Goal: Register for event/course

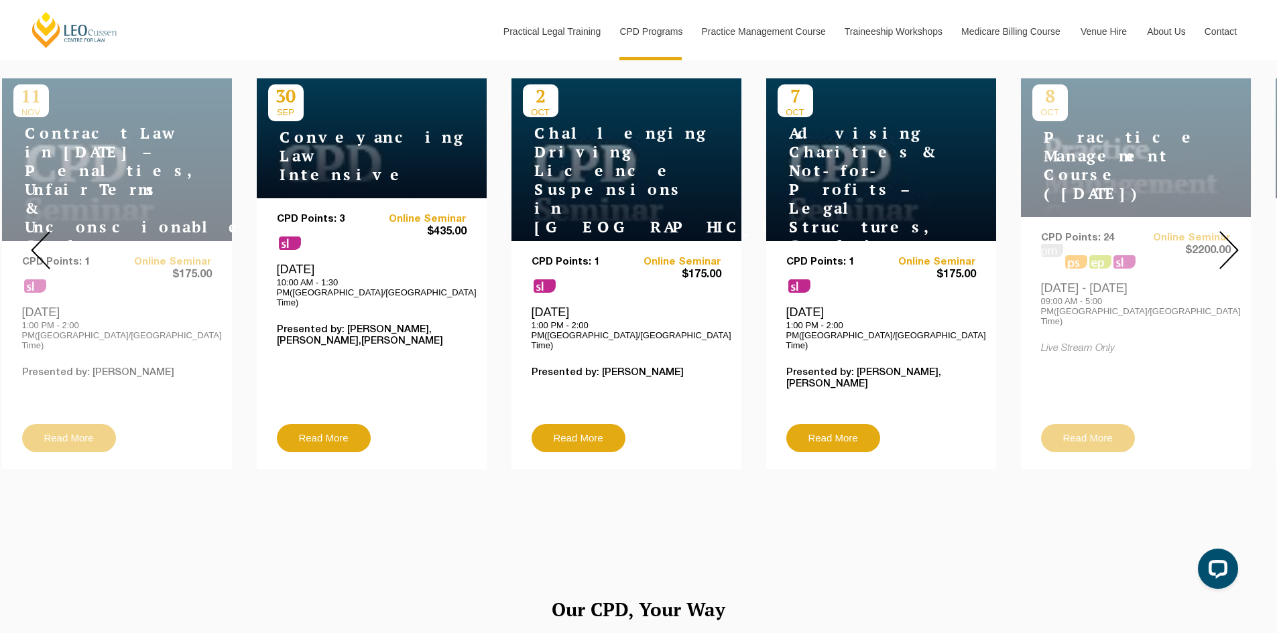
click at [1231, 236] on img at bounding box center [1228, 250] width 19 height 38
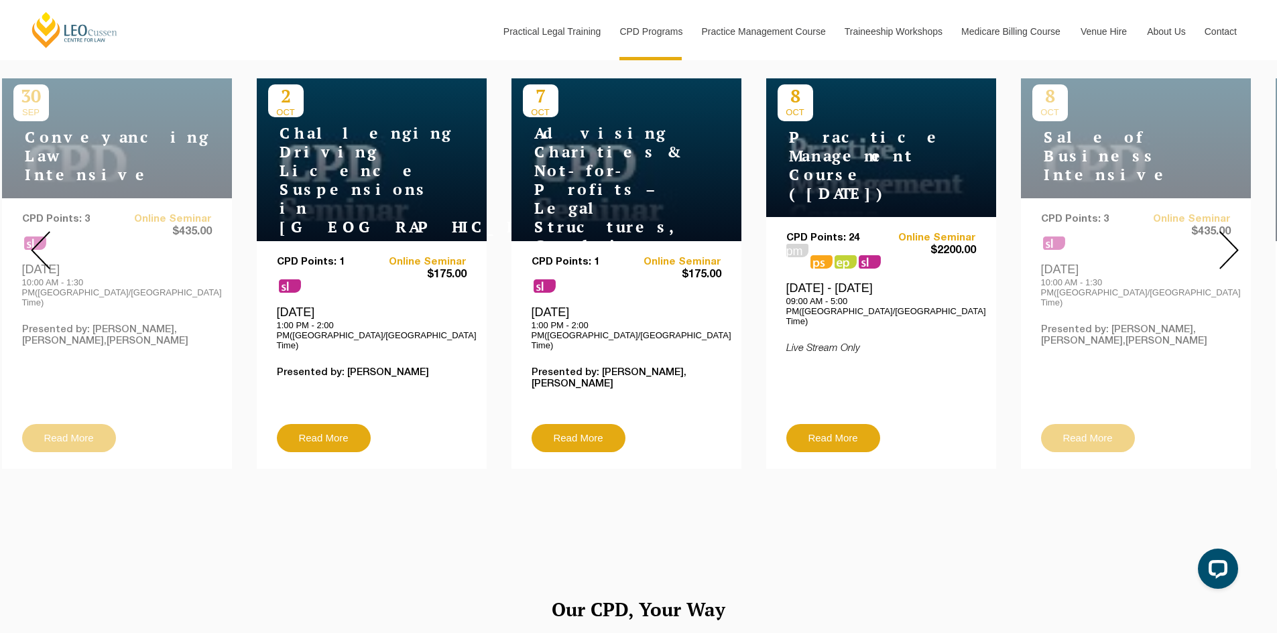
click at [1231, 236] on img at bounding box center [1228, 250] width 19 height 38
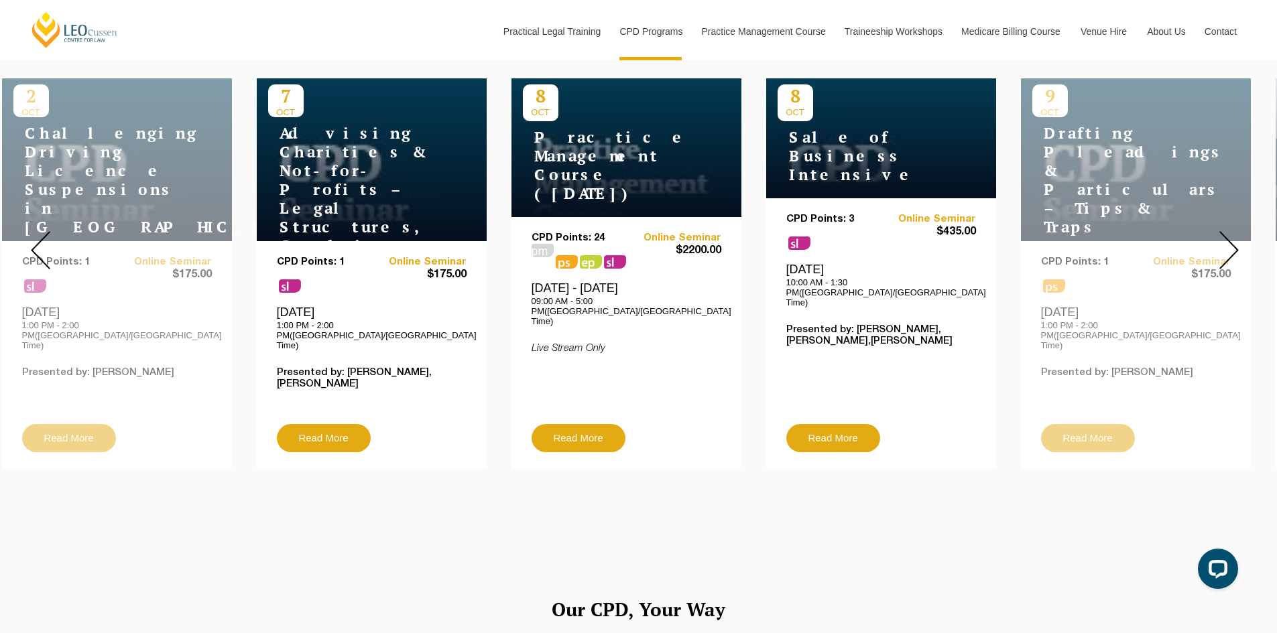
click at [1231, 236] on img at bounding box center [1228, 250] width 19 height 38
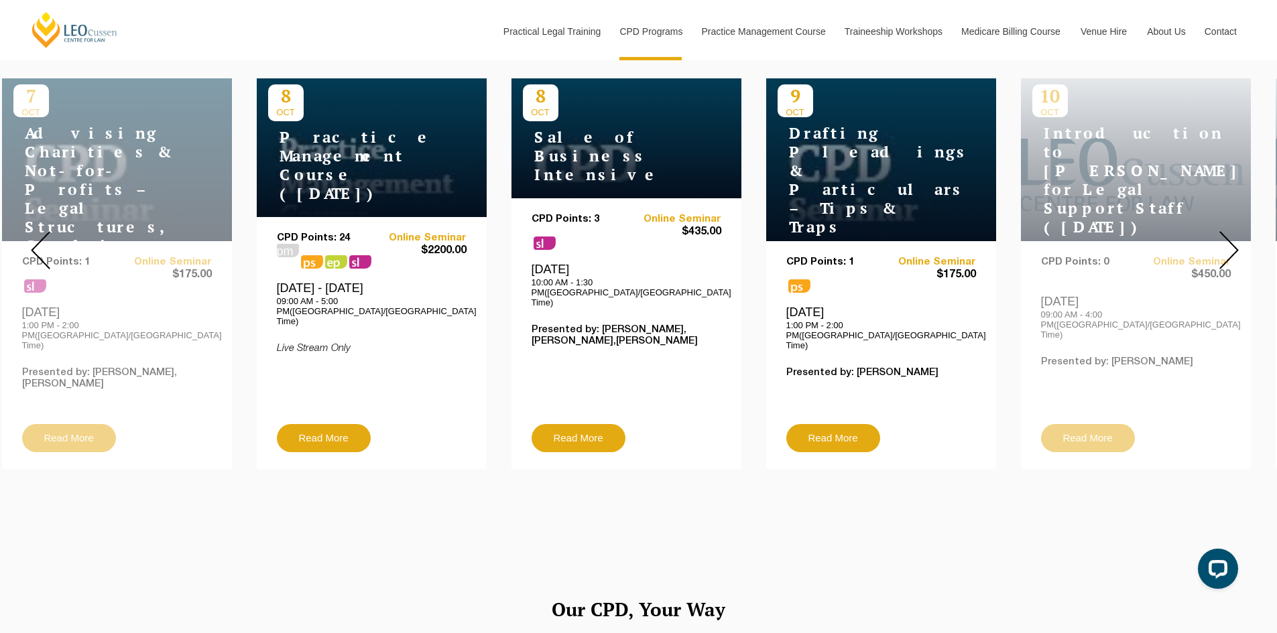
click at [1231, 236] on img at bounding box center [1228, 250] width 19 height 38
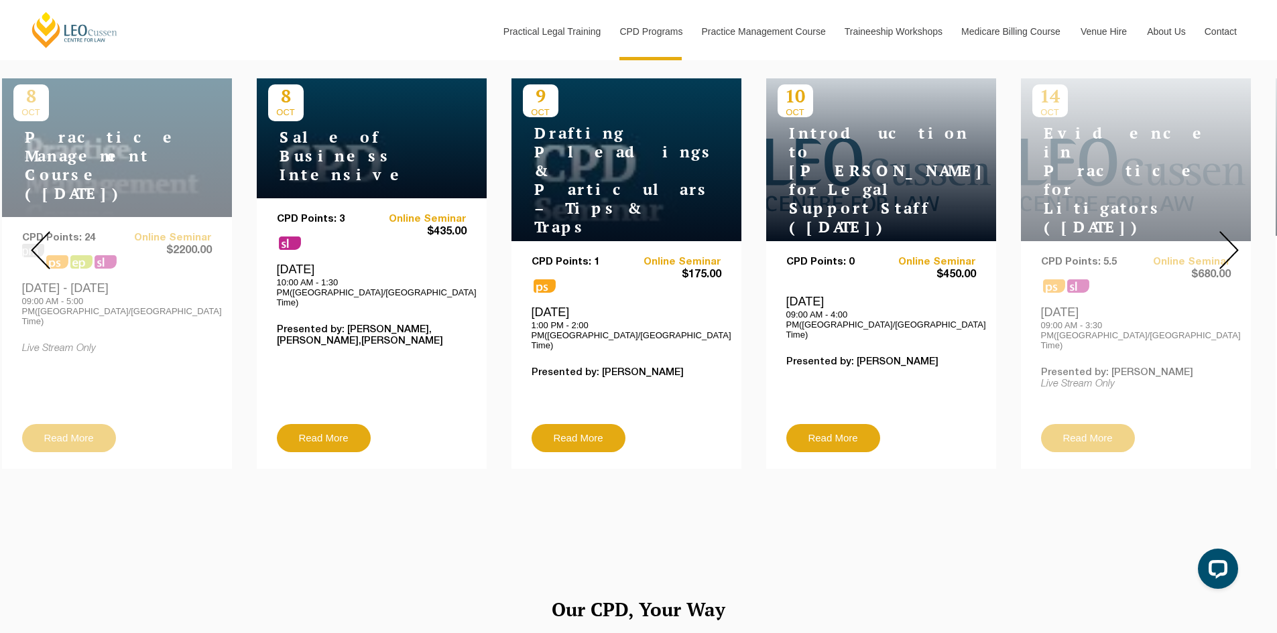
click at [1231, 236] on img at bounding box center [1228, 250] width 19 height 38
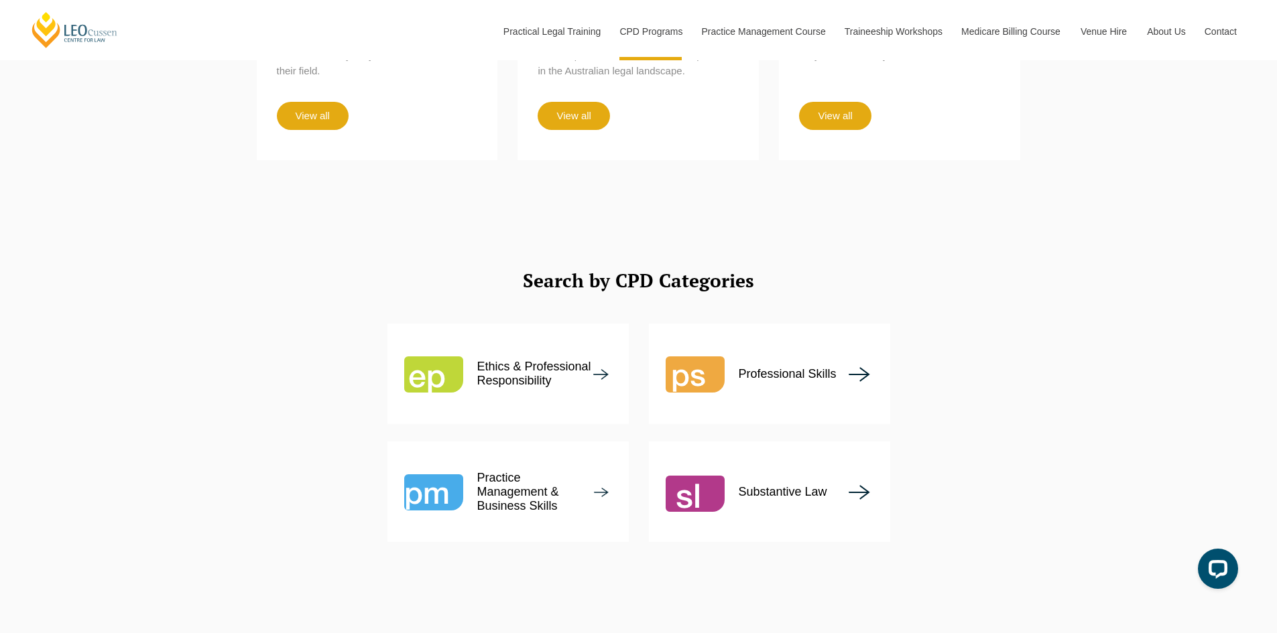
scroll to position [1542, 0]
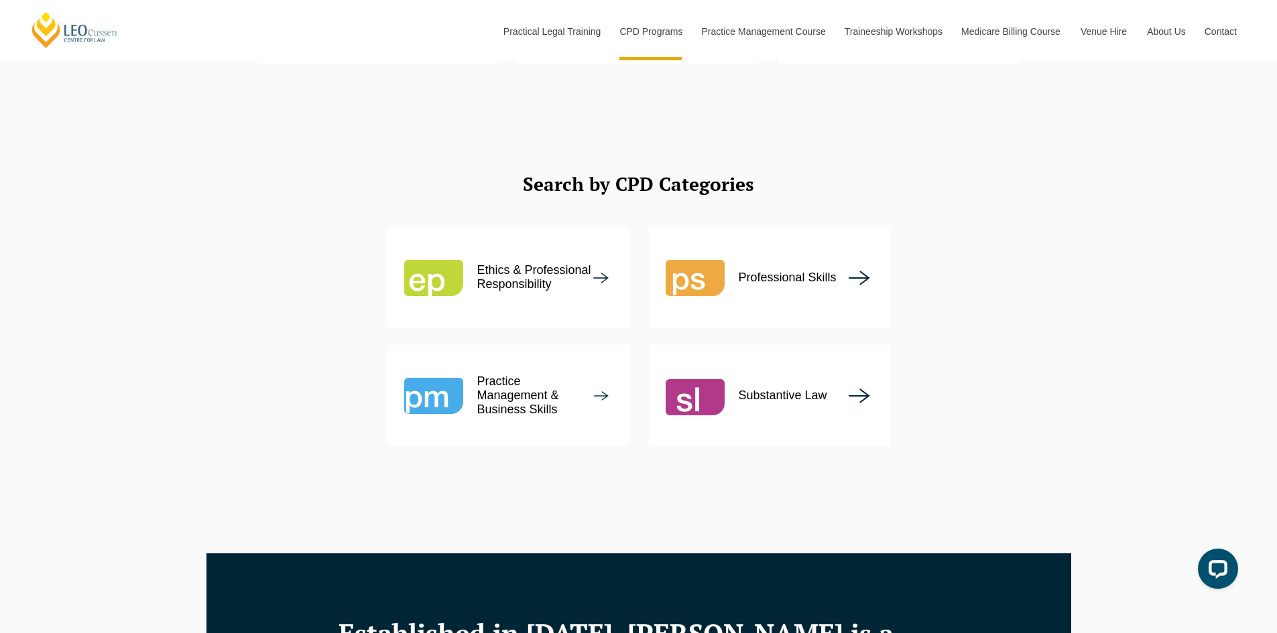
click at [511, 263] on p "Ethics & Professional Responsibility" at bounding box center [535, 277] width 116 height 28
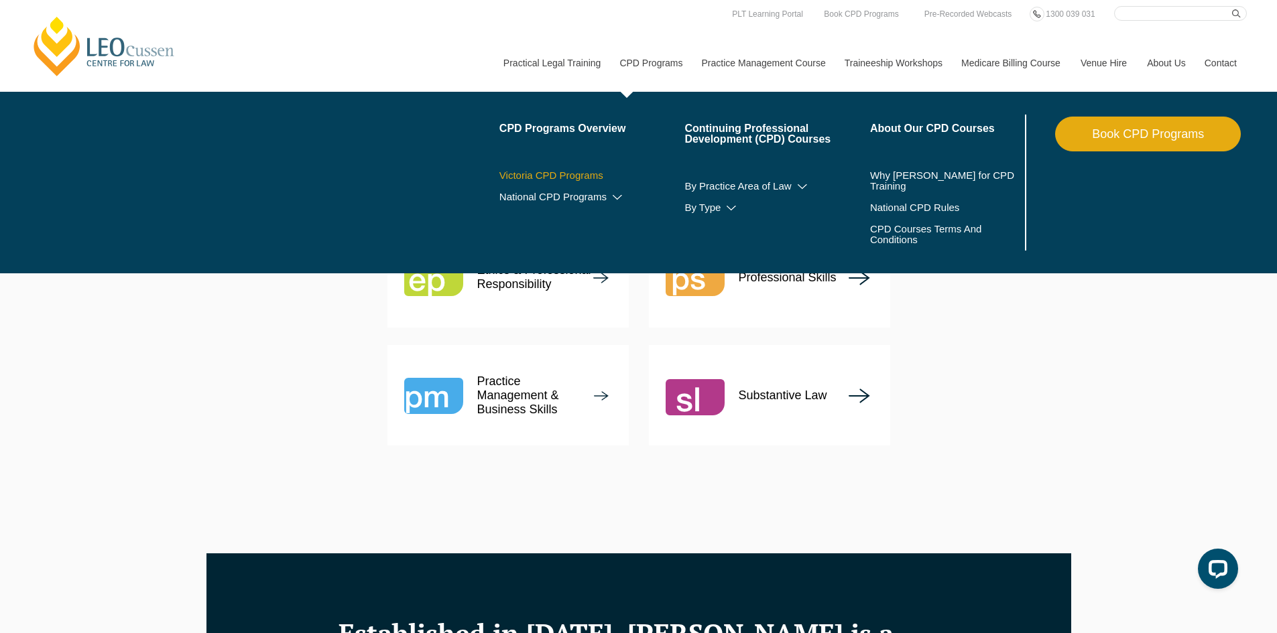
click at [566, 174] on link "Victoria CPD Programs" at bounding box center [592, 175] width 186 height 11
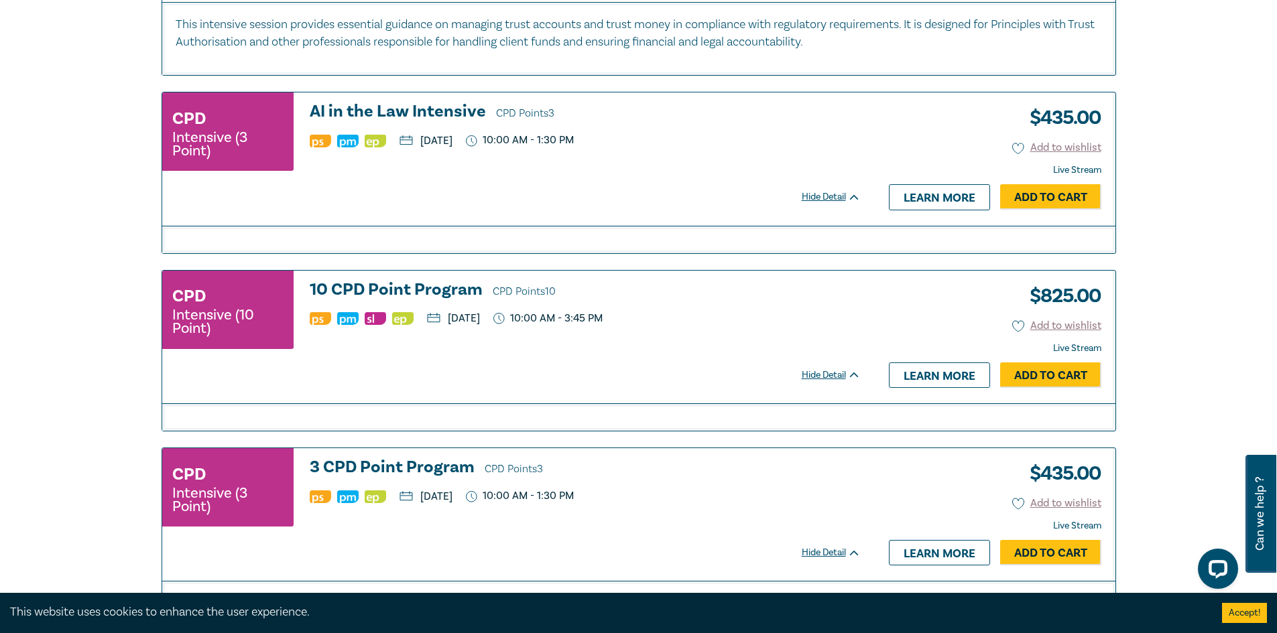
scroll to position [3016, 0]
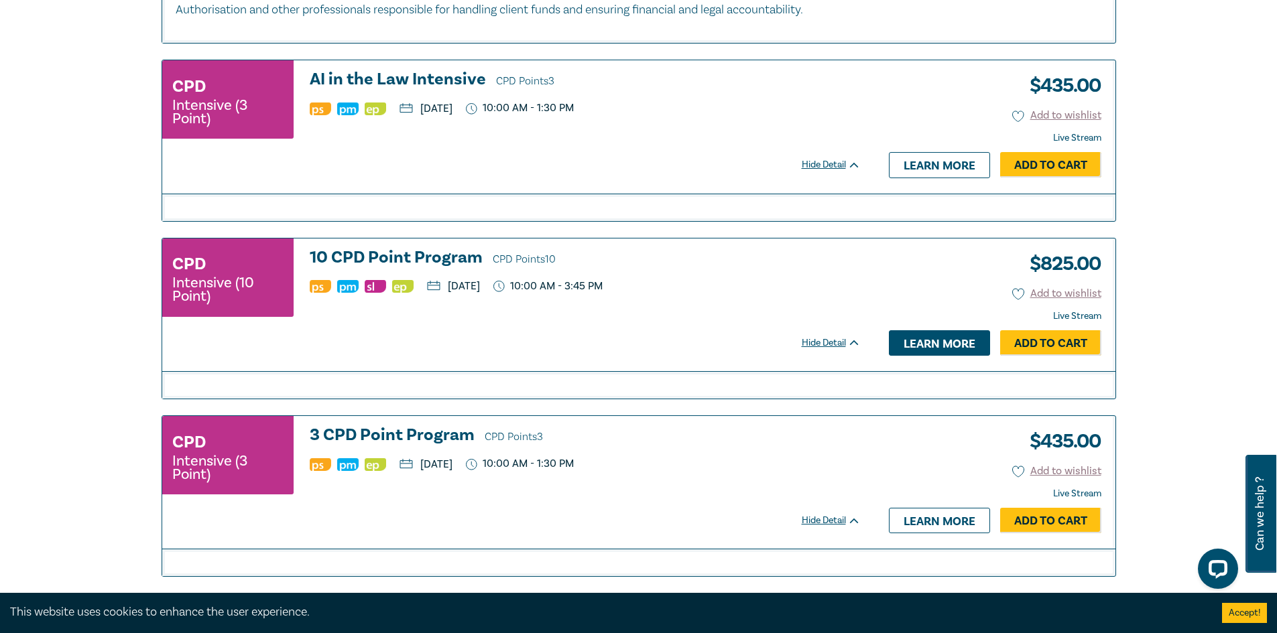
click at [943, 356] on link "Learn more" at bounding box center [939, 342] width 101 height 25
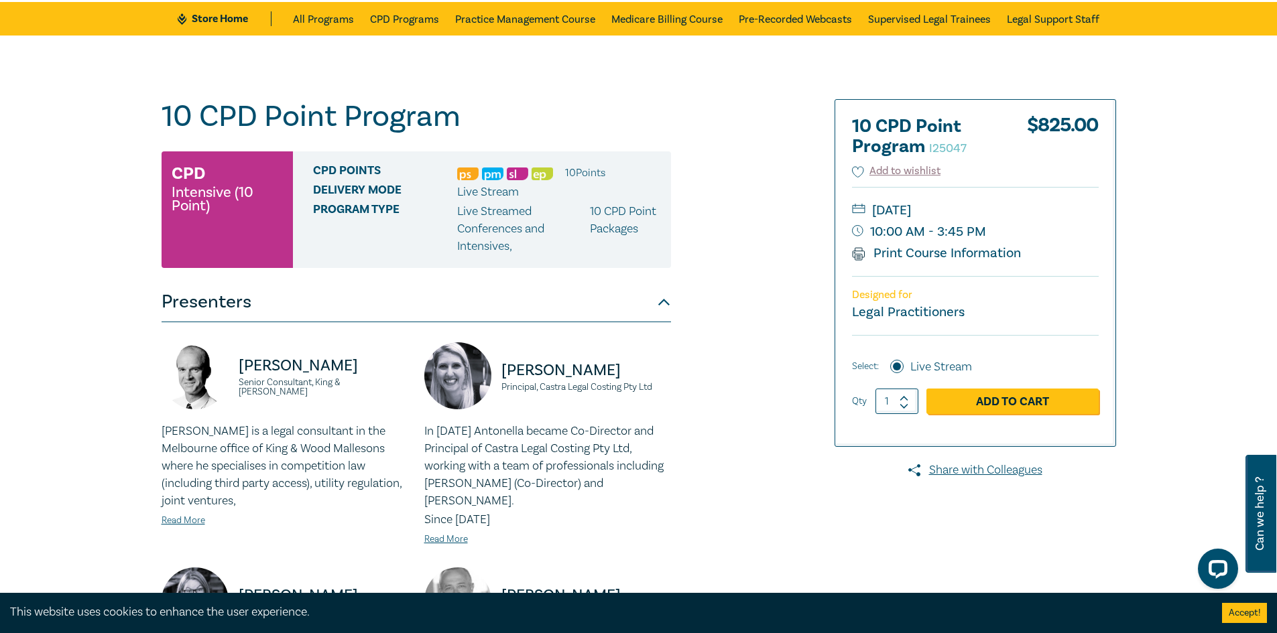
scroll to position [67, 0]
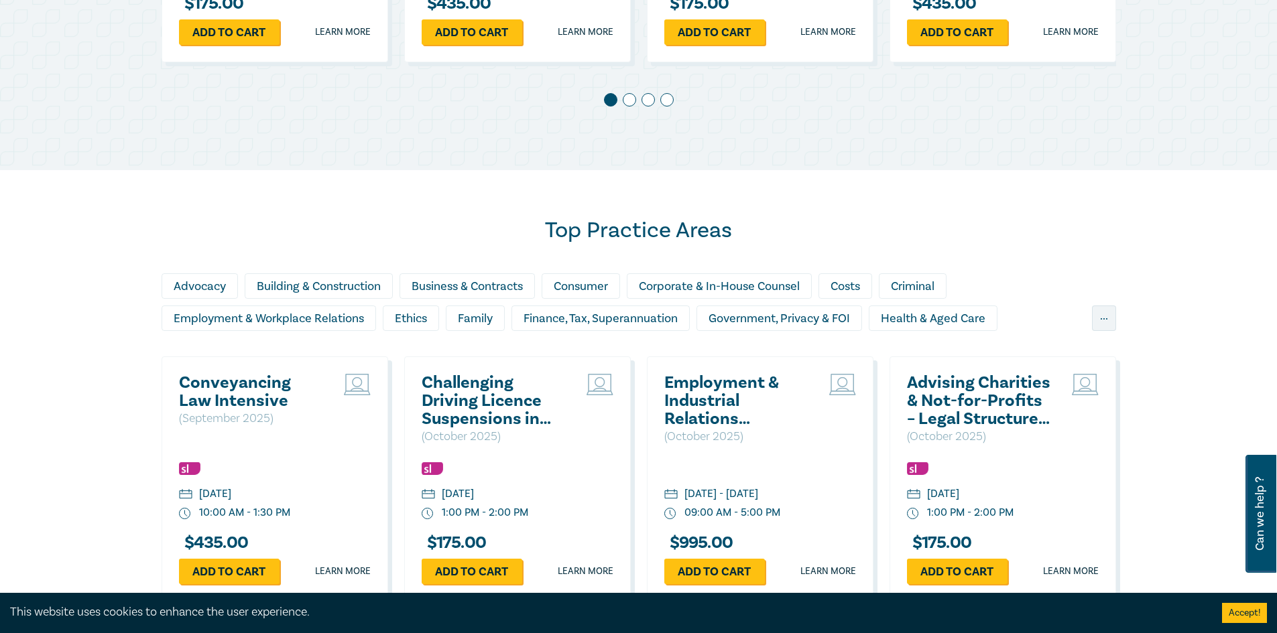
scroll to position [1005, 0]
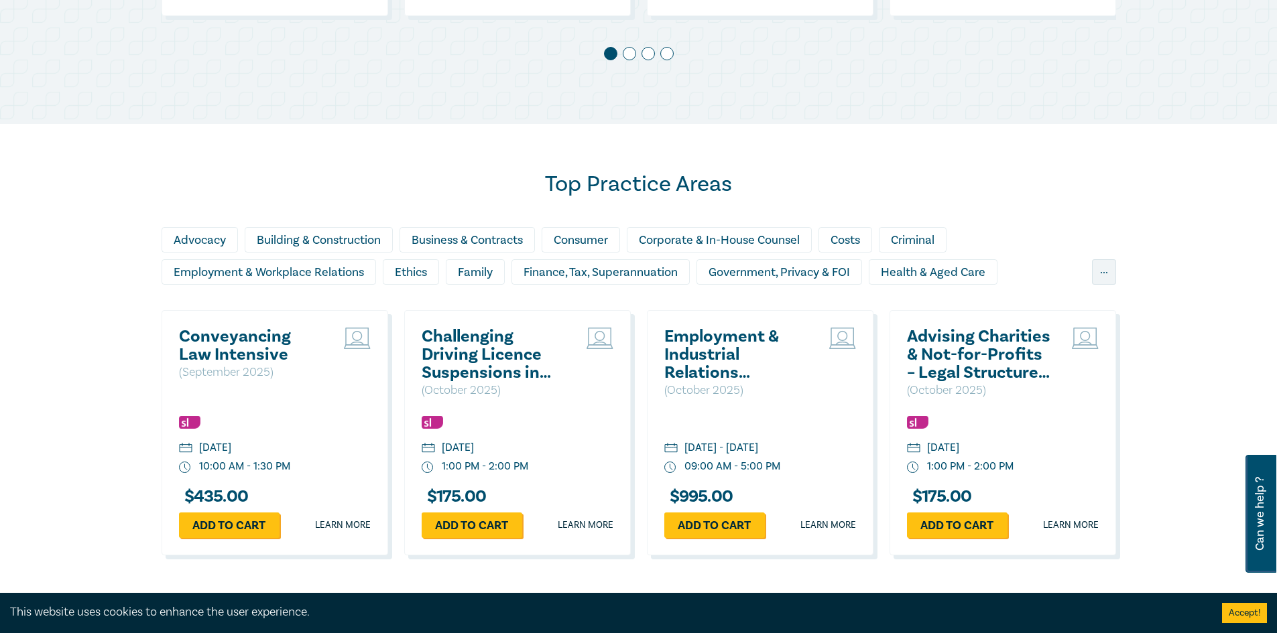
click at [703, 359] on h2 "Employment & Industrial Relations (Elective Topic) ([DATE])" at bounding box center [736, 355] width 144 height 54
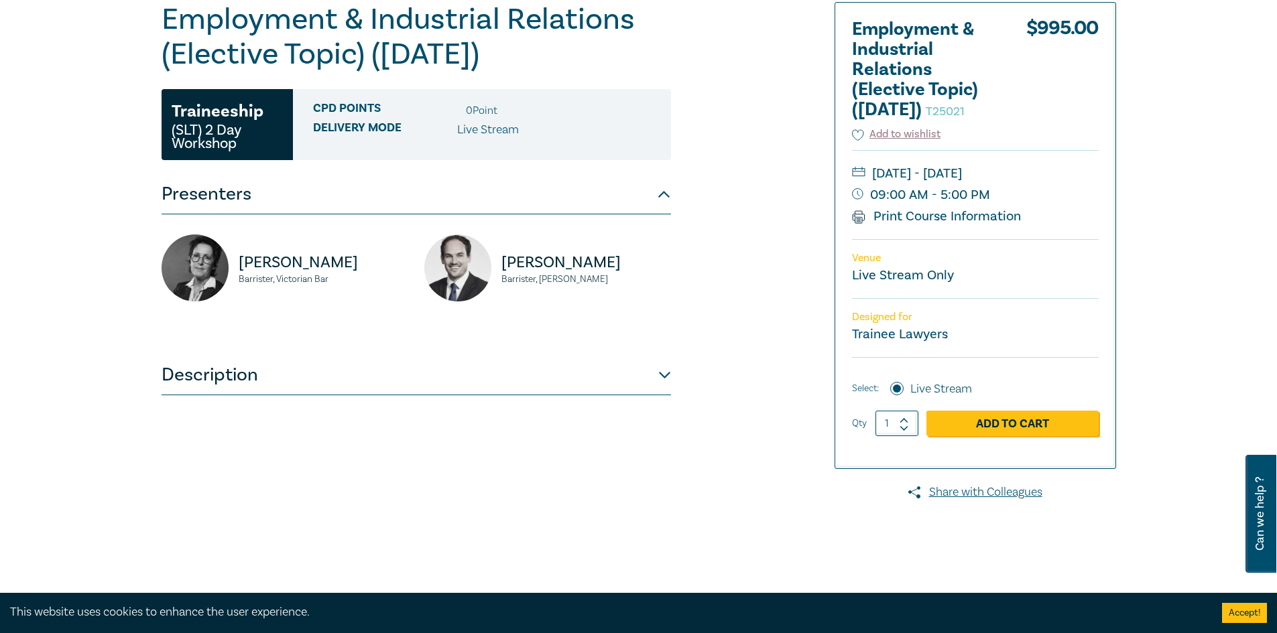
scroll to position [201, 0]
